Goal: Find specific page/section: Find specific page/section

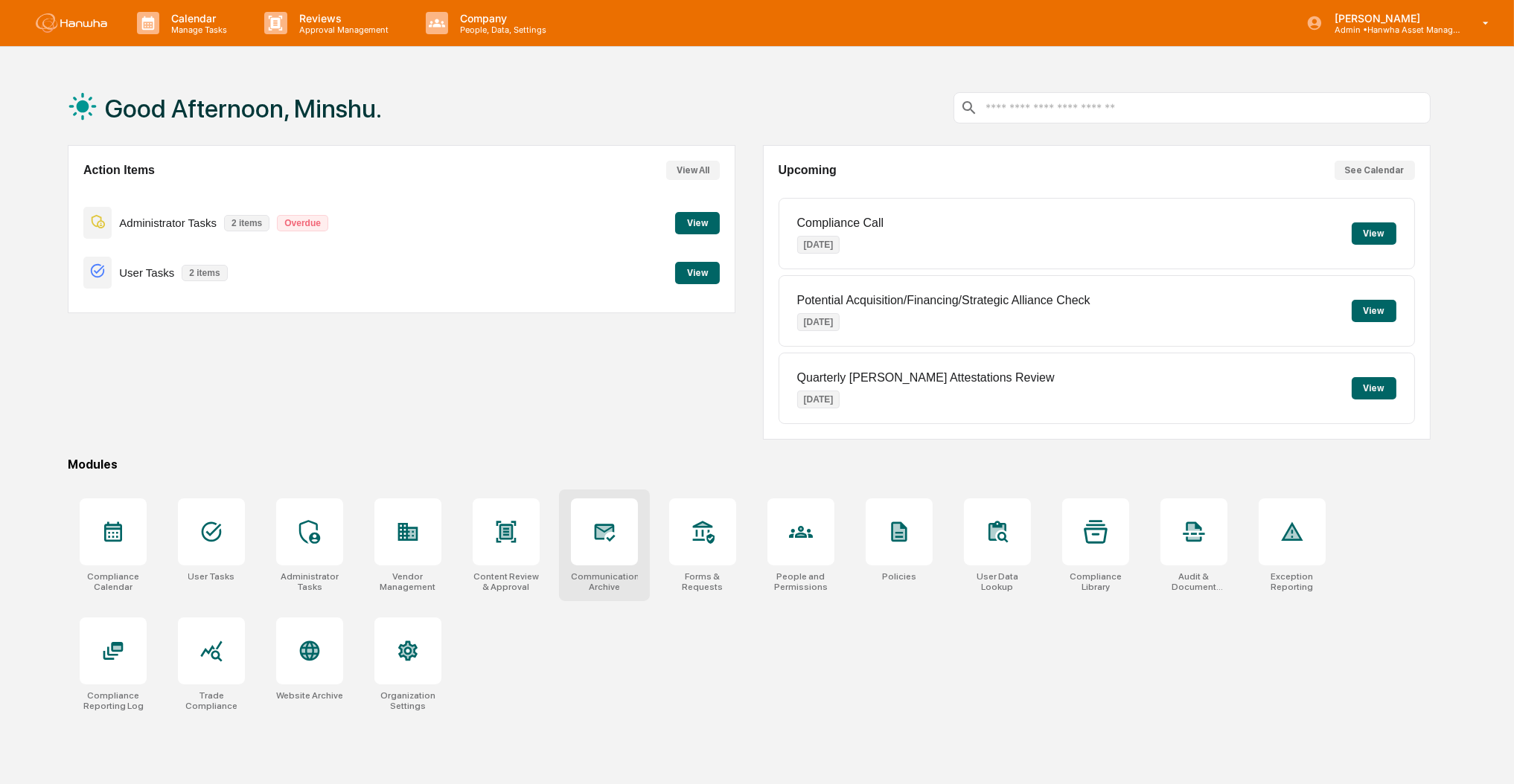
click at [595, 533] on icon at bounding box center [605, 533] width 21 height 18
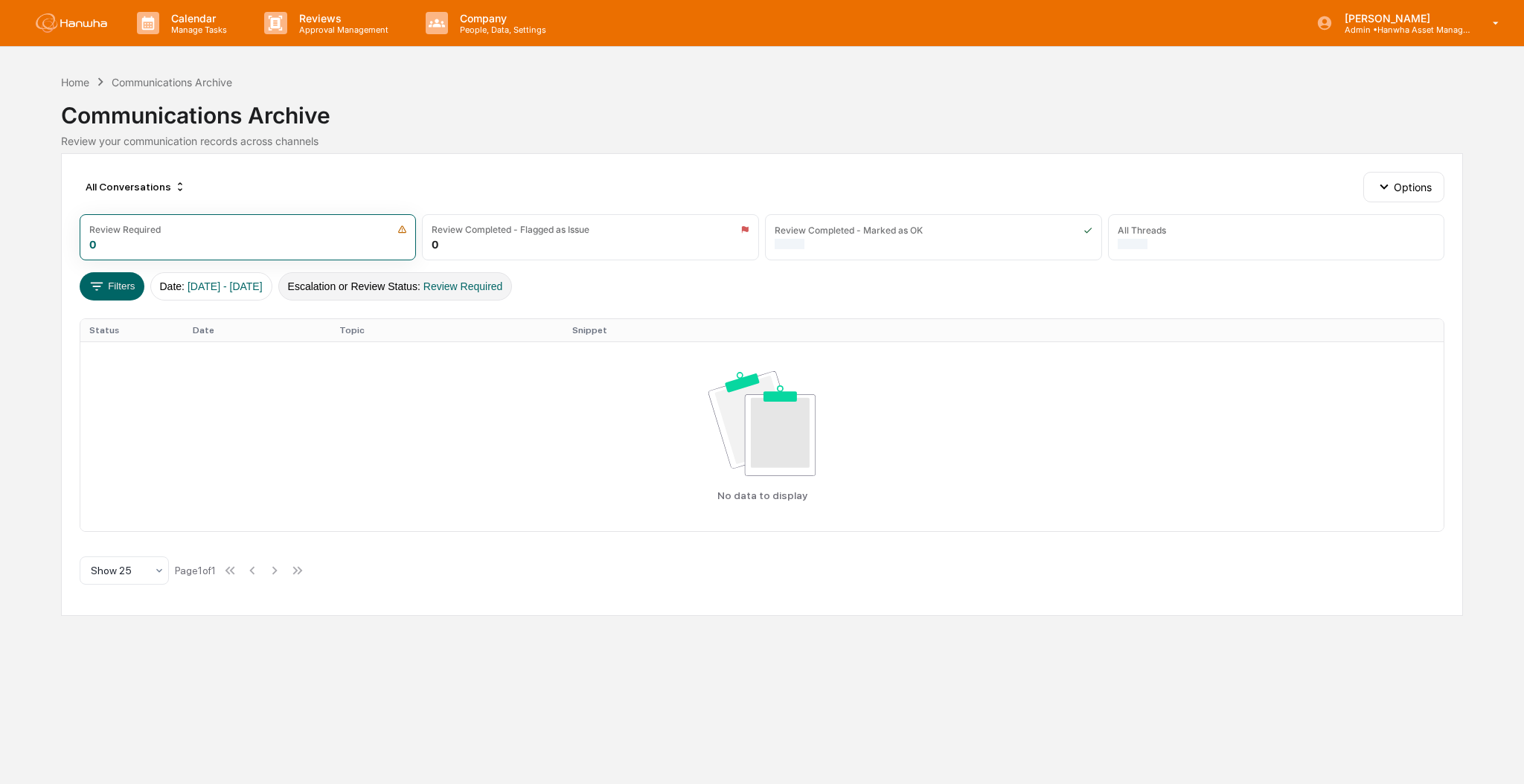
click at [457, 279] on button "Escalation or Review Status : Review Required" at bounding box center [395, 286] width 235 height 29
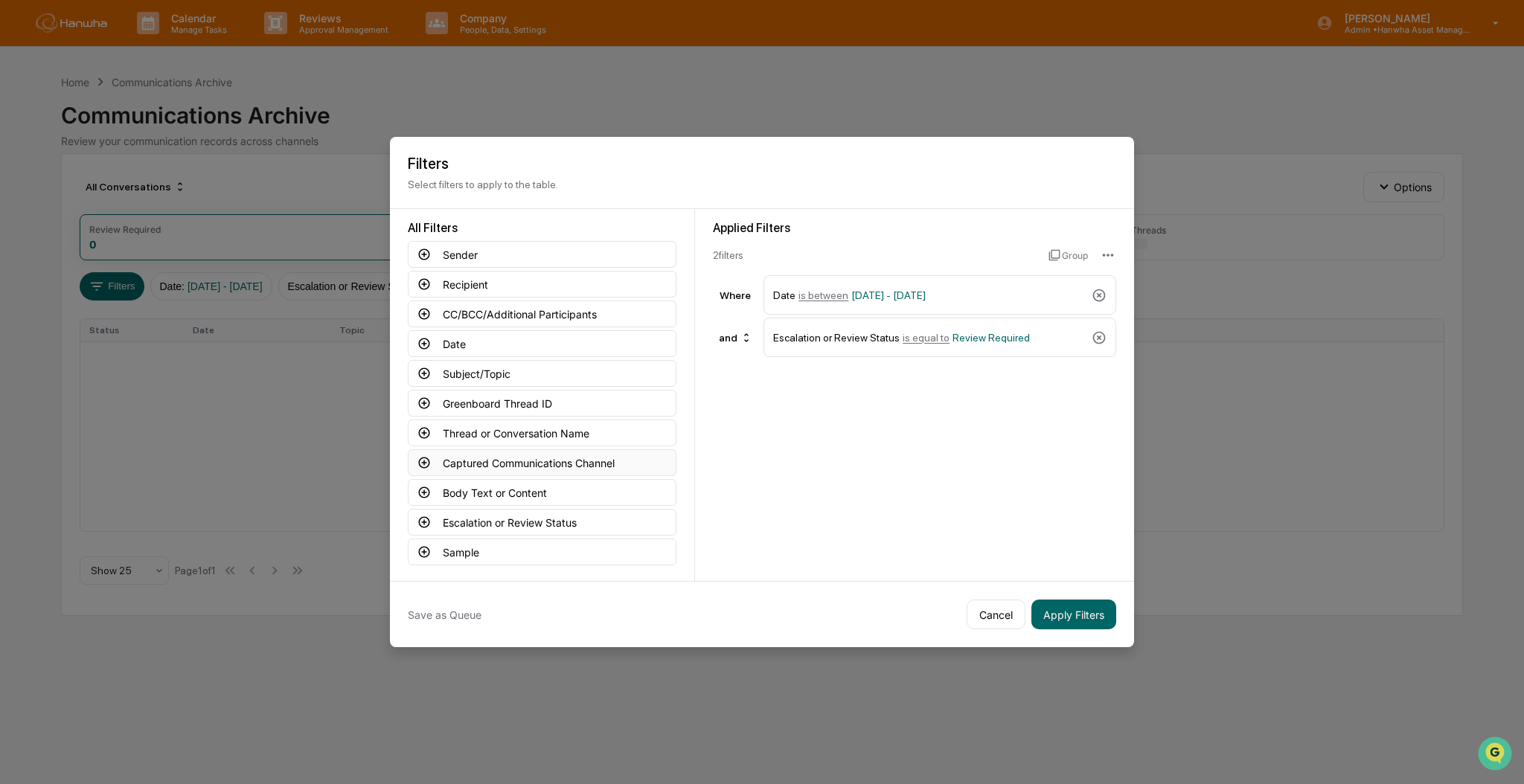
click at [535, 458] on button "Captured Communications Channel" at bounding box center [542, 463] width 269 height 27
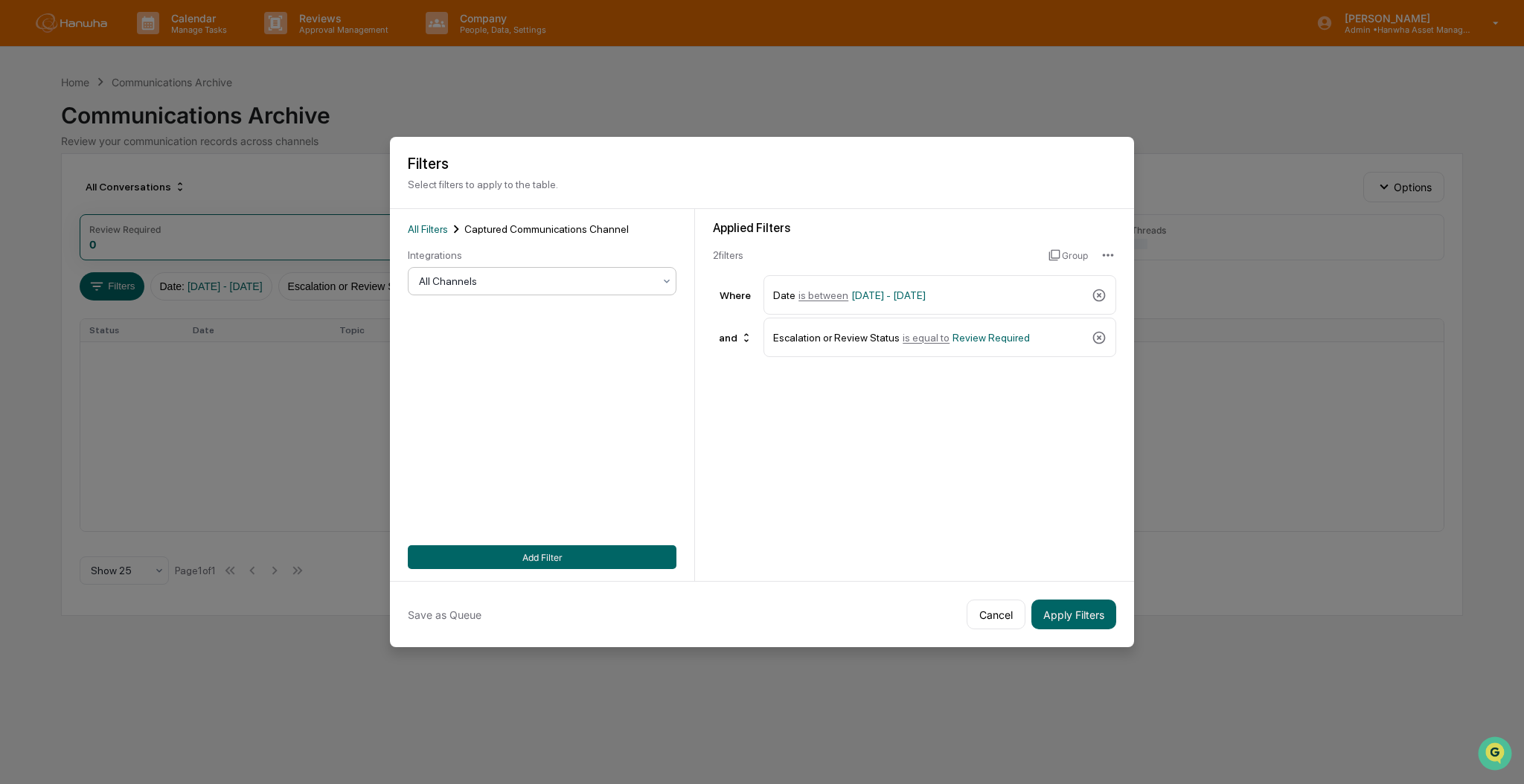
drag, startPoint x: 469, startPoint y: 293, endPoint x: 469, endPoint y: 285, distance: 8.0
click at [469, 293] on div "All Filters Captured Communications Channel Integrations All Channels Add Filter" at bounding box center [542, 395] width 269 height 348
click at [467, 284] on div "All Channels" at bounding box center [536, 282] width 250 height 21
click at [983, 612] on button "Cancel" at bounding box center [996, 614] width 59 height 29
